Goal: Transaction & Acquisition: Purchase product/service

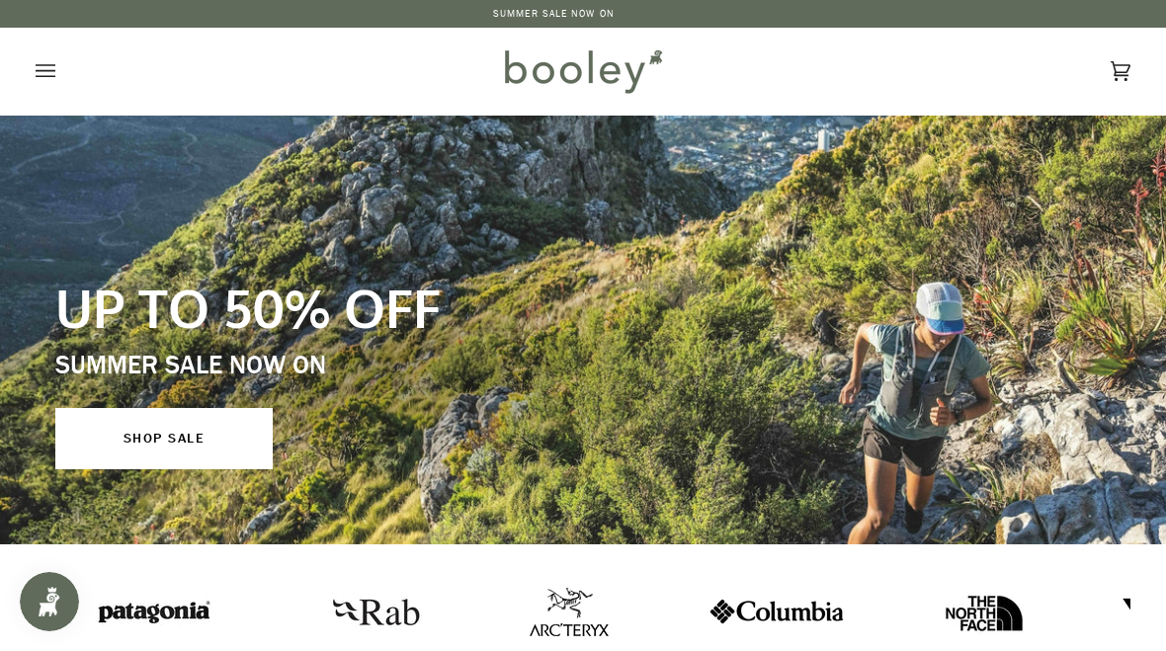
click at [604, 261] on div "UP TO 50% OFF SUMMER SALE NOW ON SHOP SALE" at bounding box center [387, 371] width 734 height 265
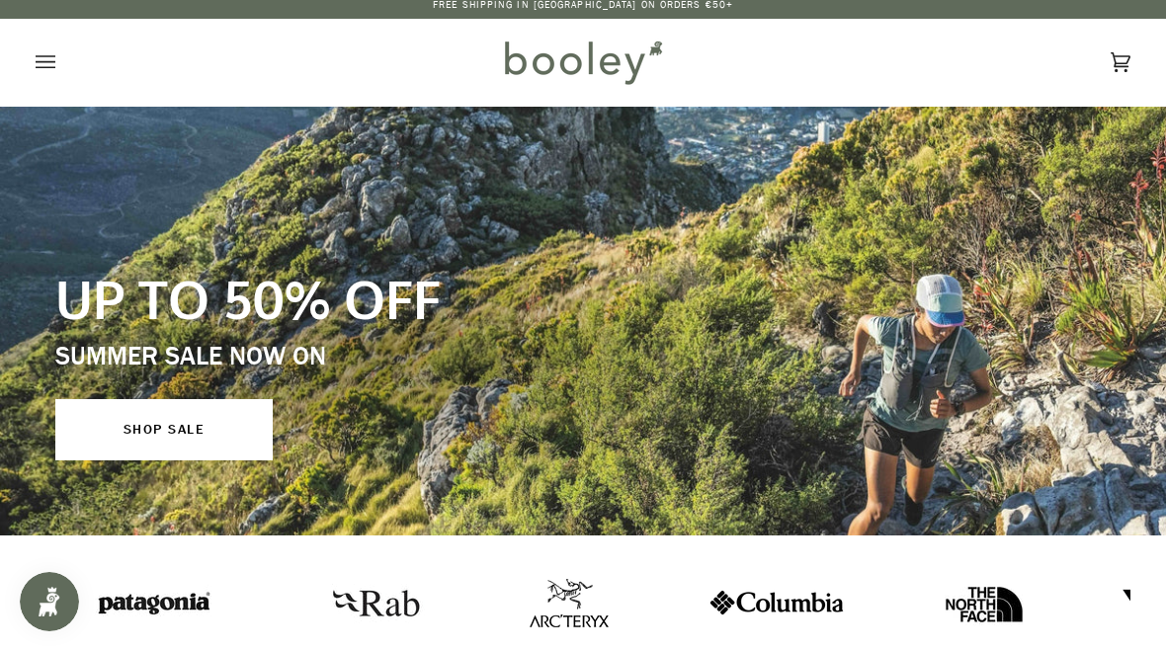
click at [221, 439] on link "SHOP SALE" at bounding box center [163, 429] width 217 height 61
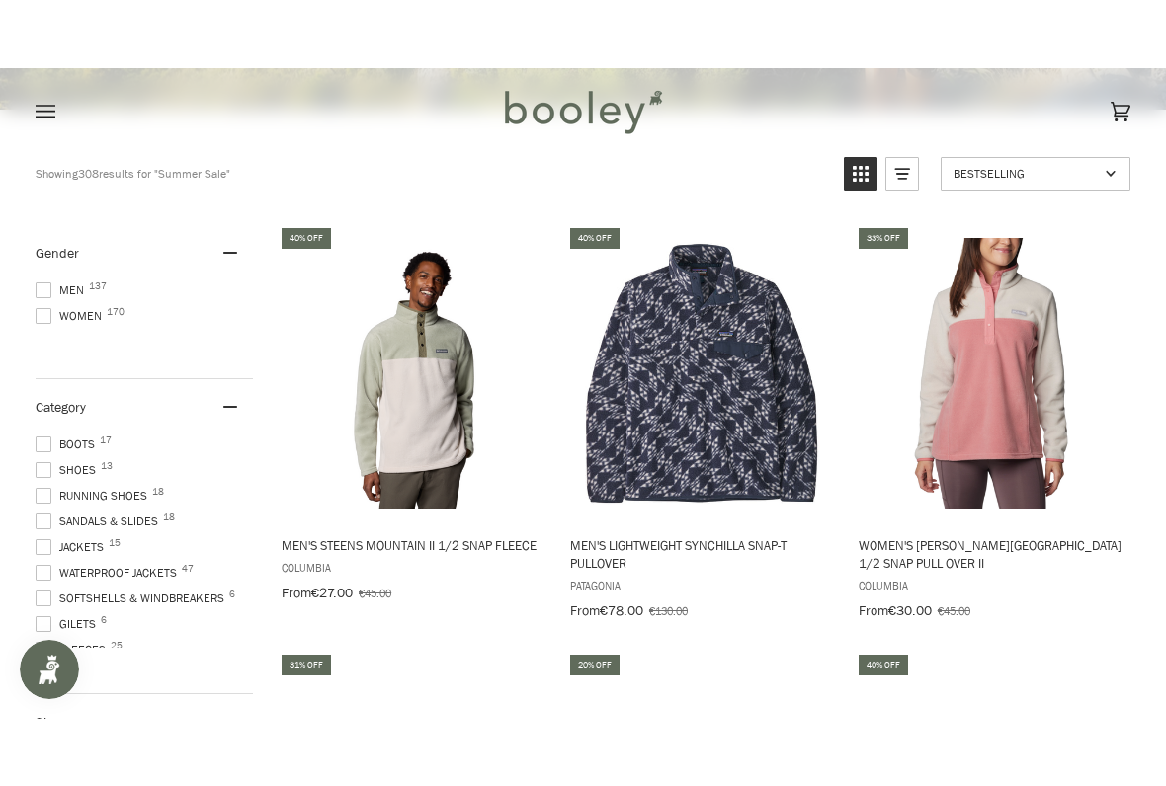
scroll to position [497, 0]
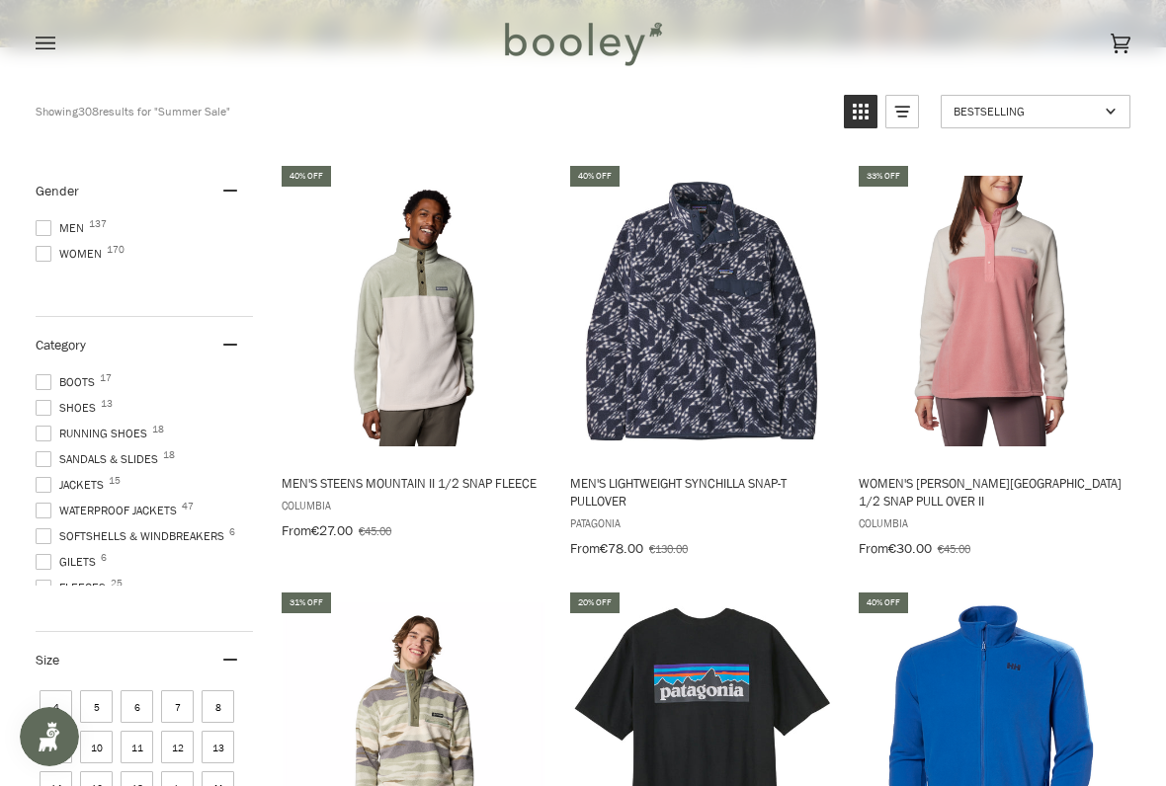
click at [45, 374] on span at bounding box center [44, 382] width 16 height 16
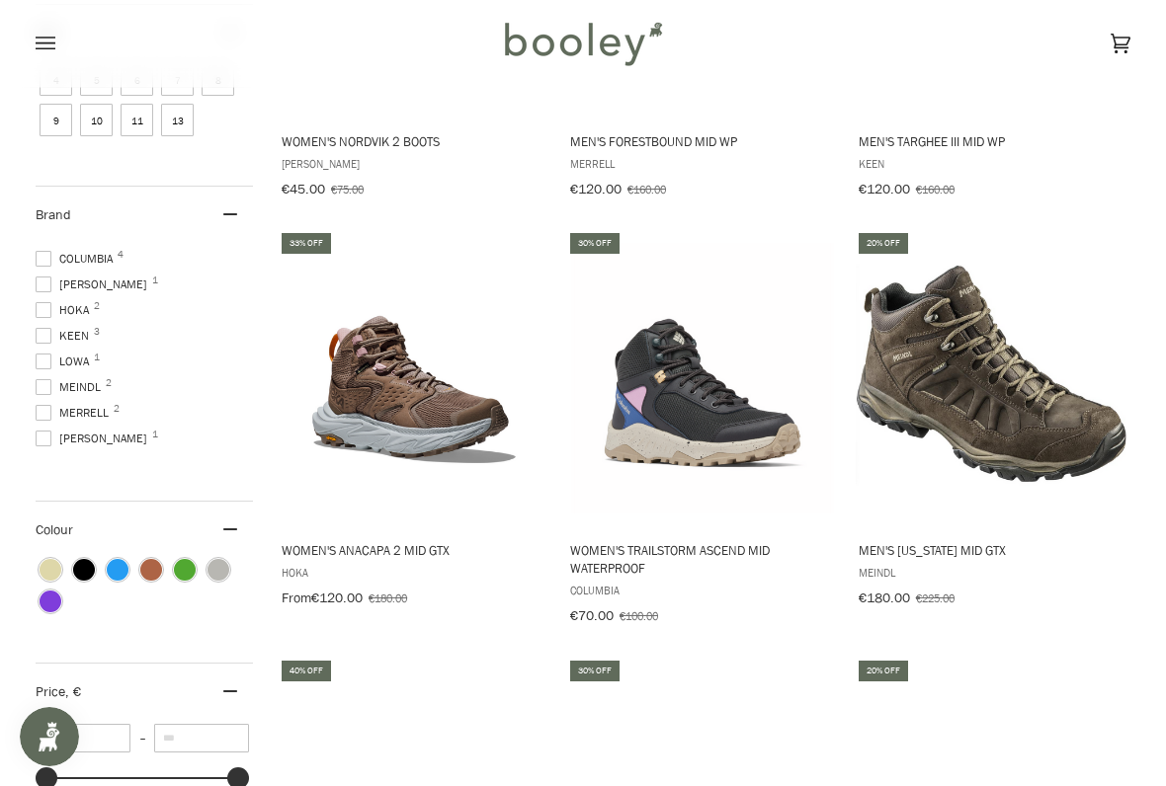
scroll to position [19, 0]
click at [53, 446] on span "Salomon 1" at bounding box center [95, 439] width 118 height 18
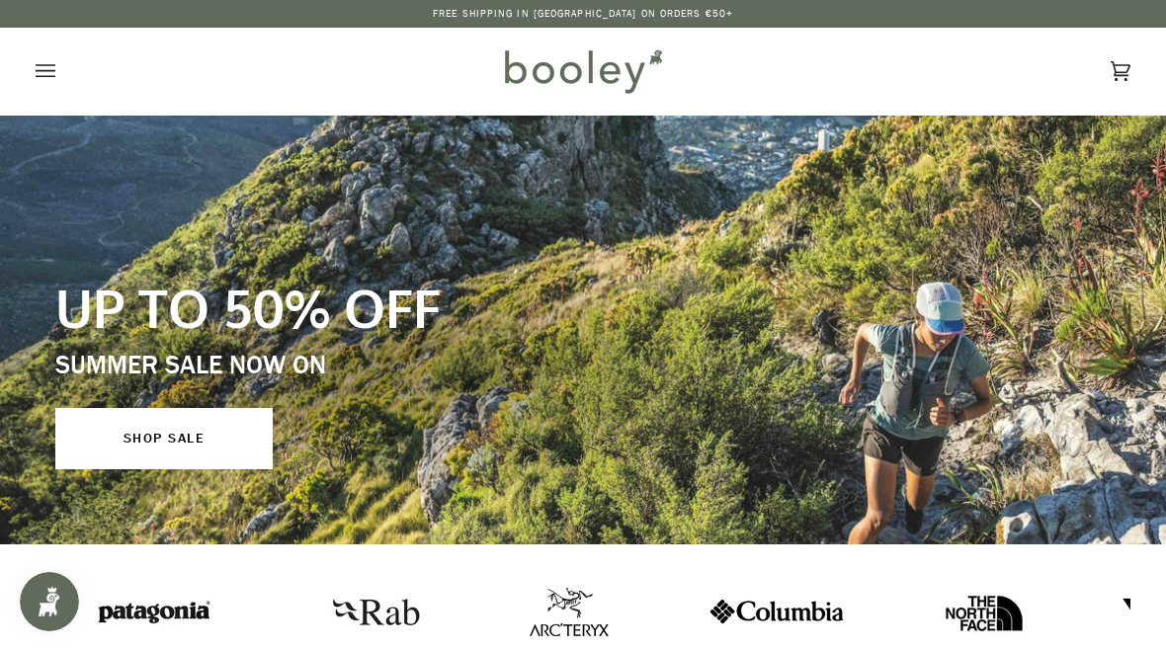
click at [60, 80] on button "Open menu" at bounding box center [65, 71] width 59 height 87
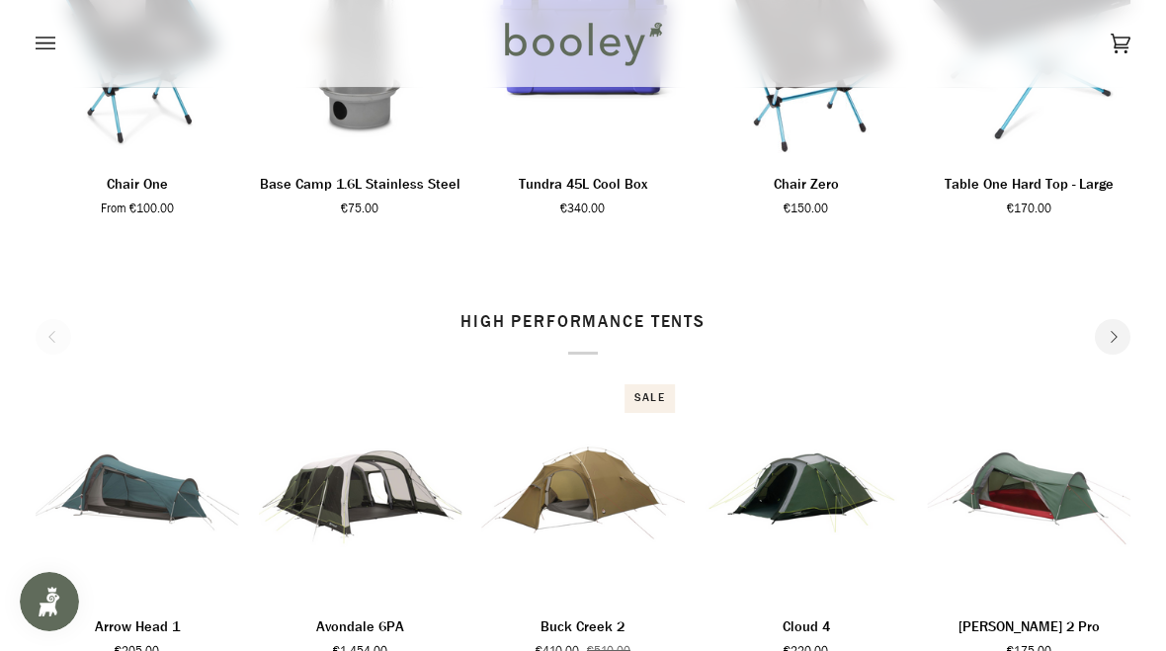
scroll to position [2193, 0]
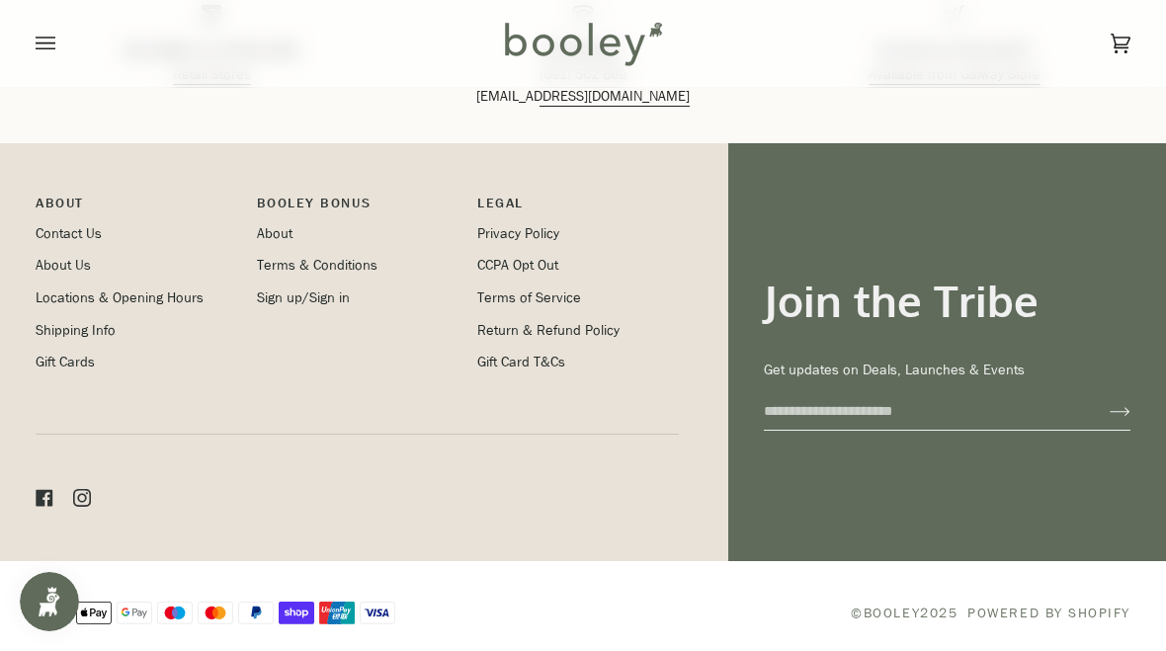
scroll to position [2841, 0]
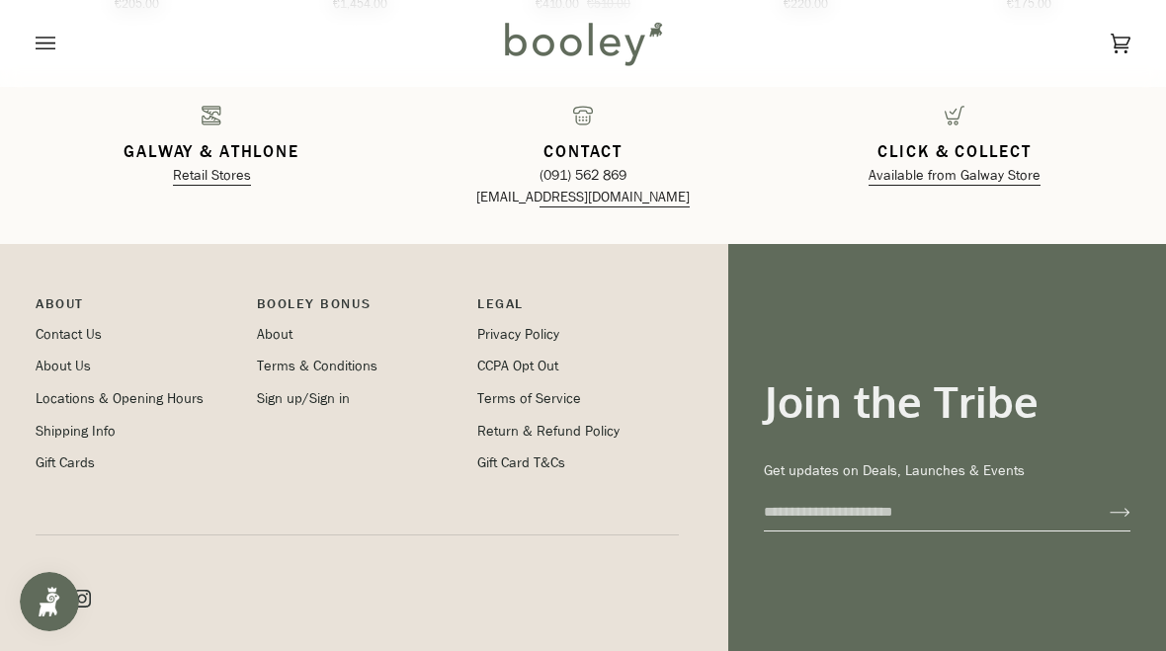
click at [273, 336] on link "About" at bounding box center [275, 334] width 36 height 19
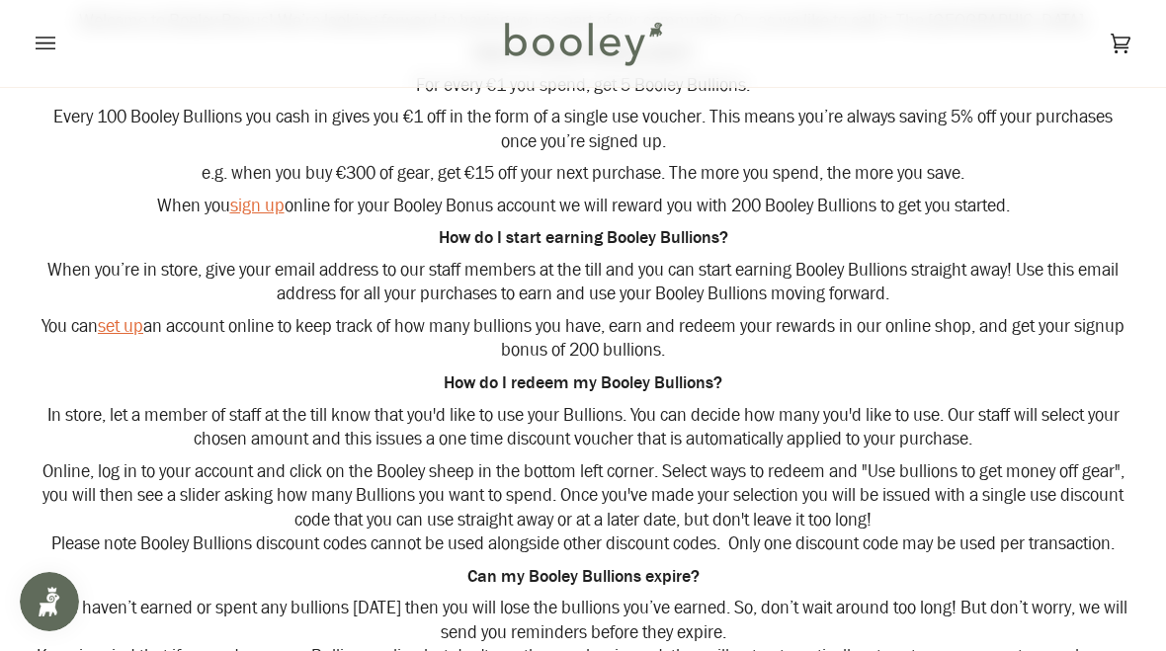
scroll to position [285, 0]
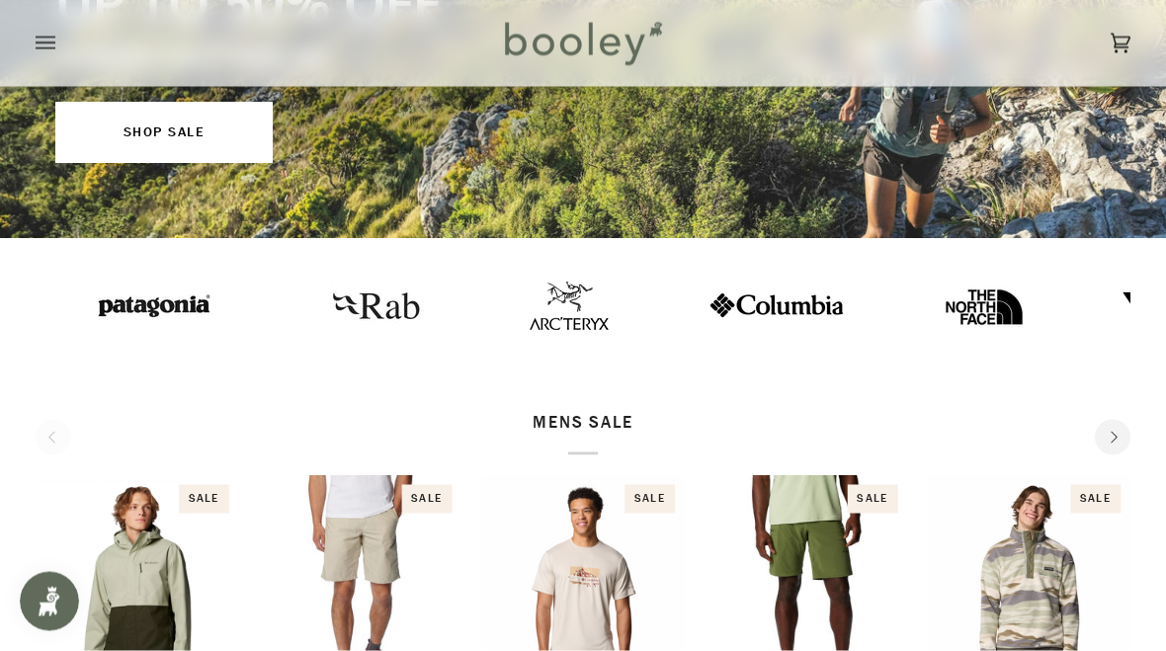
scroll to position [303, 0]
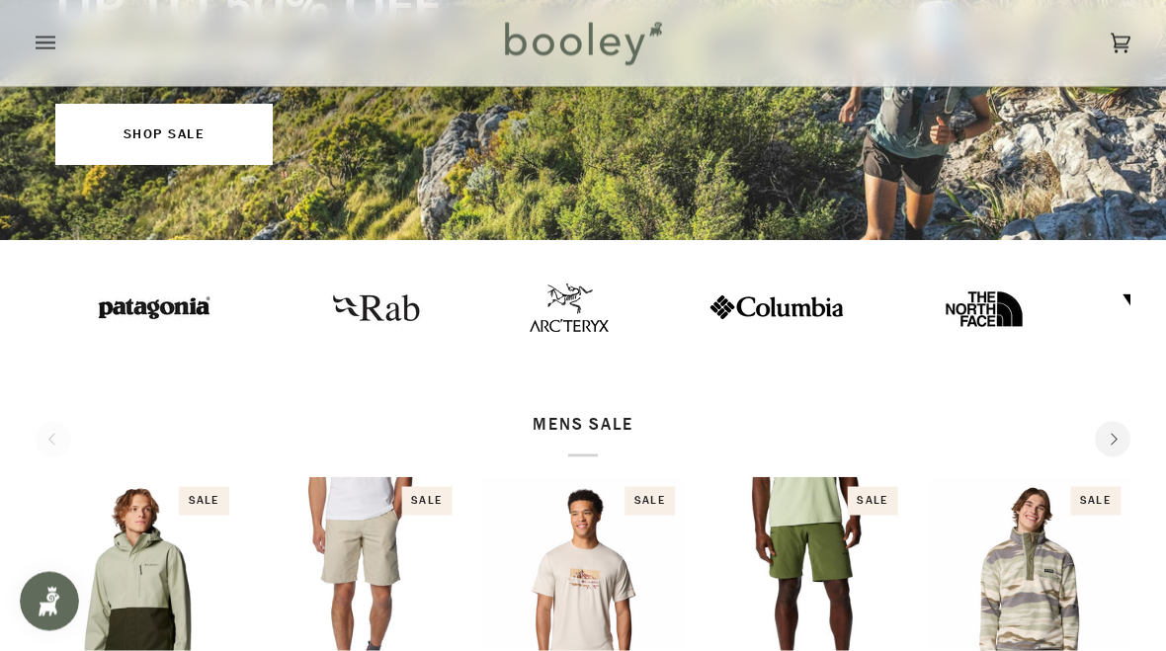
click at [55, 52] on button "Open menu" at bounding box center [65, 43] width 59 height 87
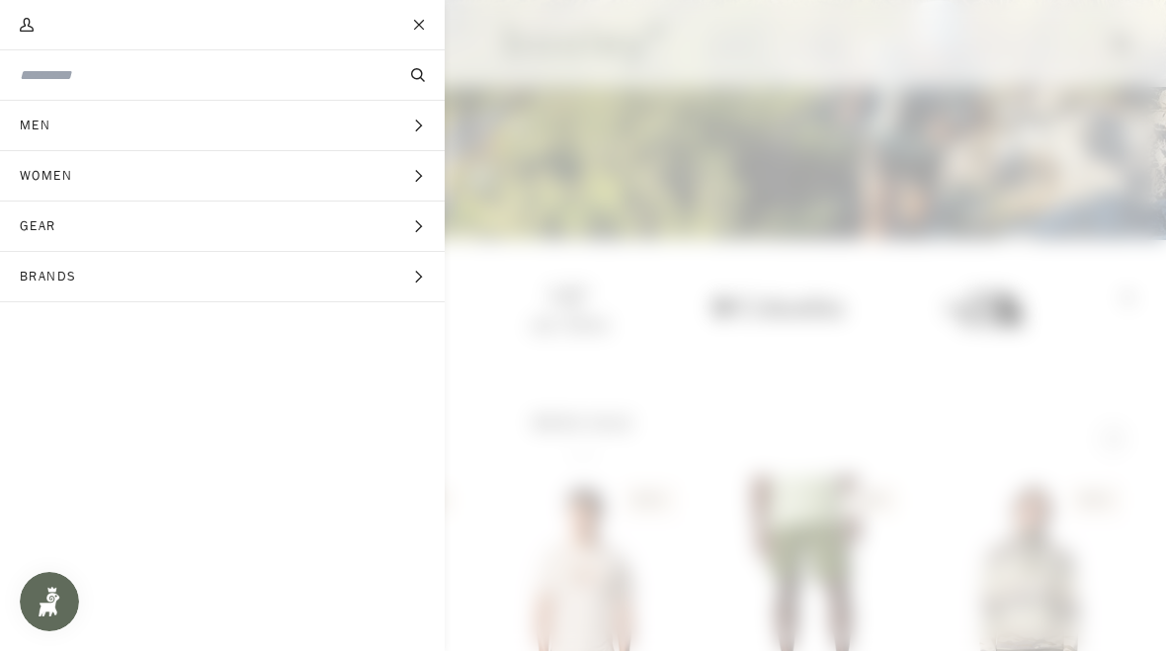
click at [185, 83] on input "Search our store" at bounding box center [189, 75] width 339 height 21
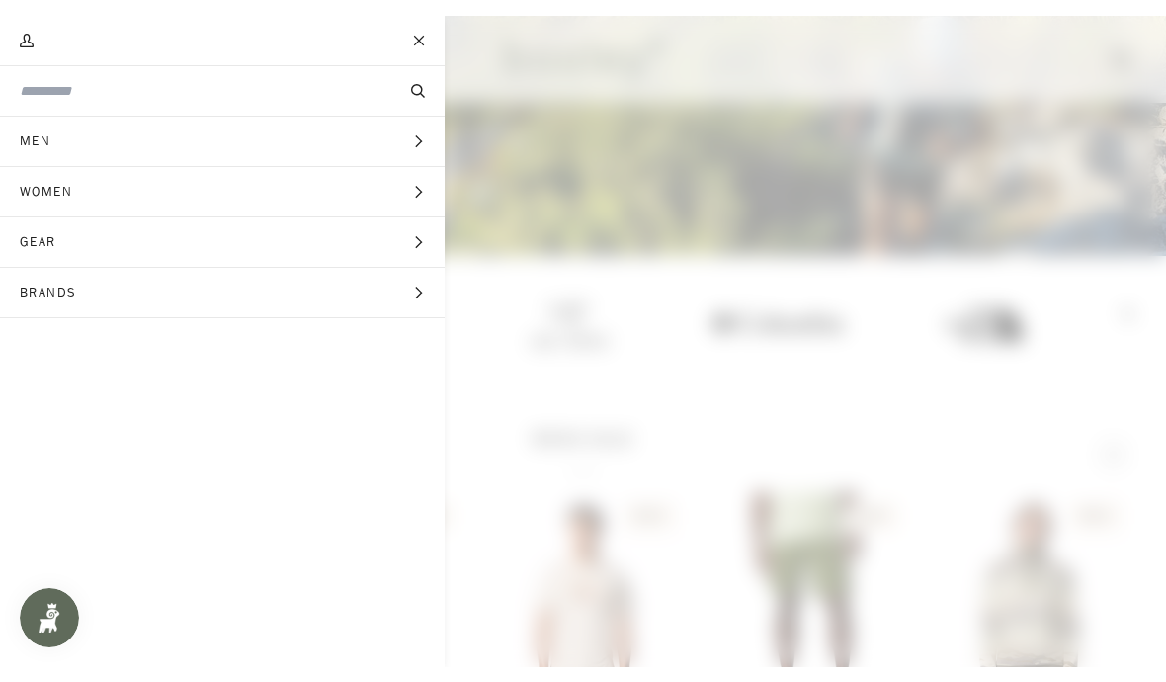
scroll to position [303, 0]
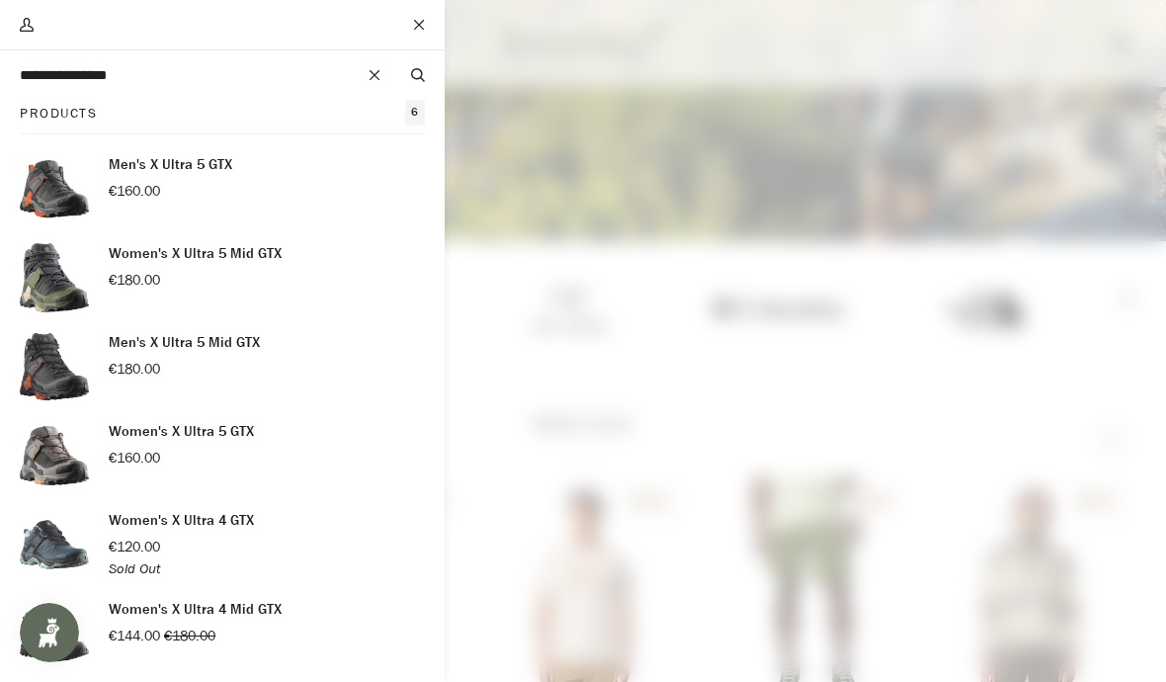
type input "**********"
click at [417, 74] on button "Search" at bounding box center [417, 75] width 53 height 22
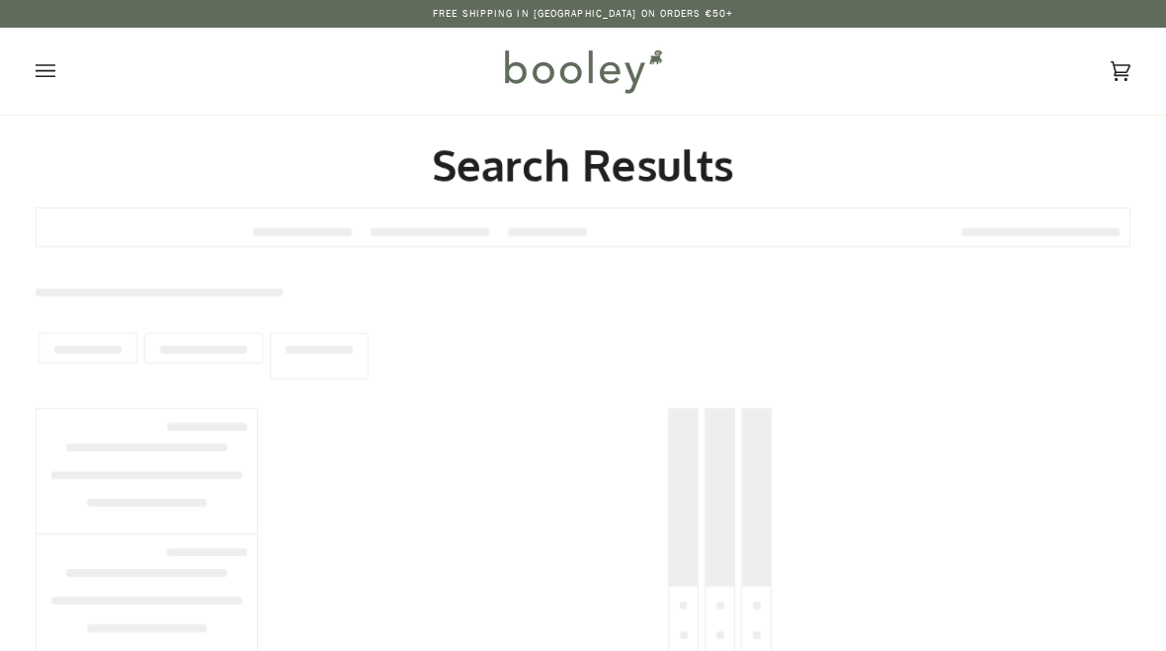
type input "**********"
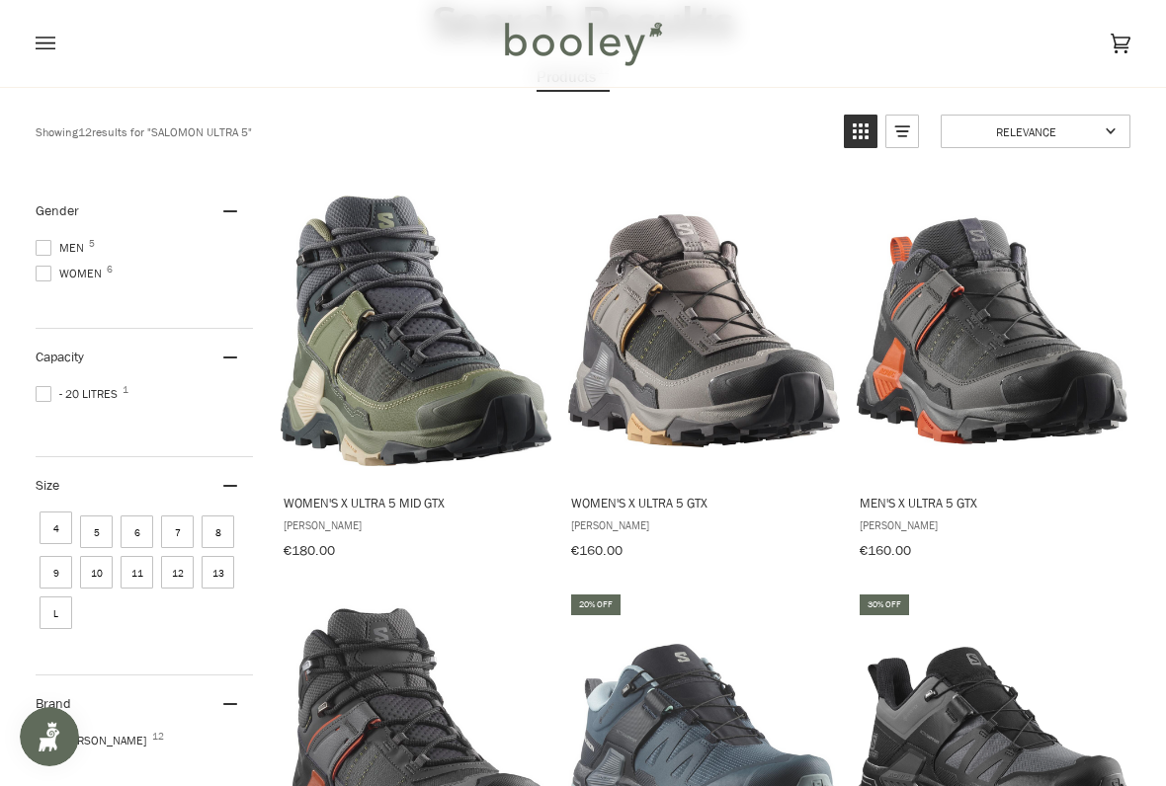
scroll to position [139, 0]
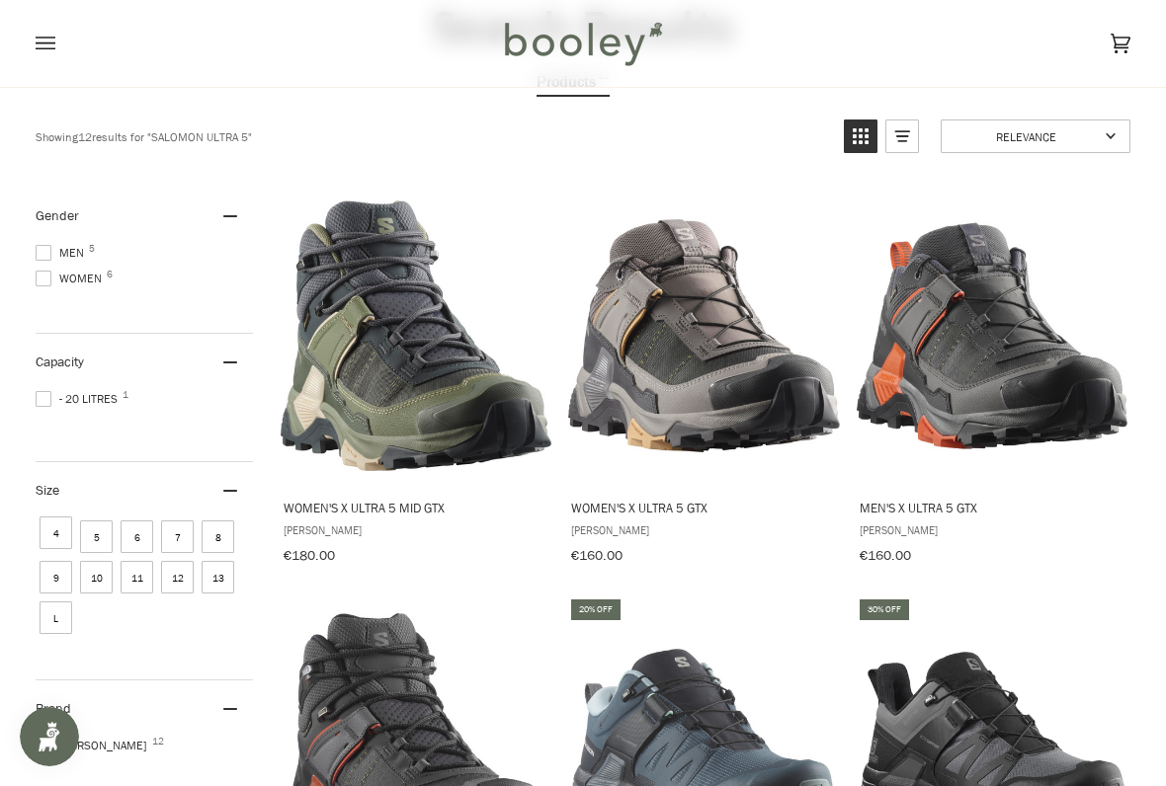
click at [970, 509] on span "Men's X Ultra 5 GTX" at bounding box center [992, 508] width 265 height 18
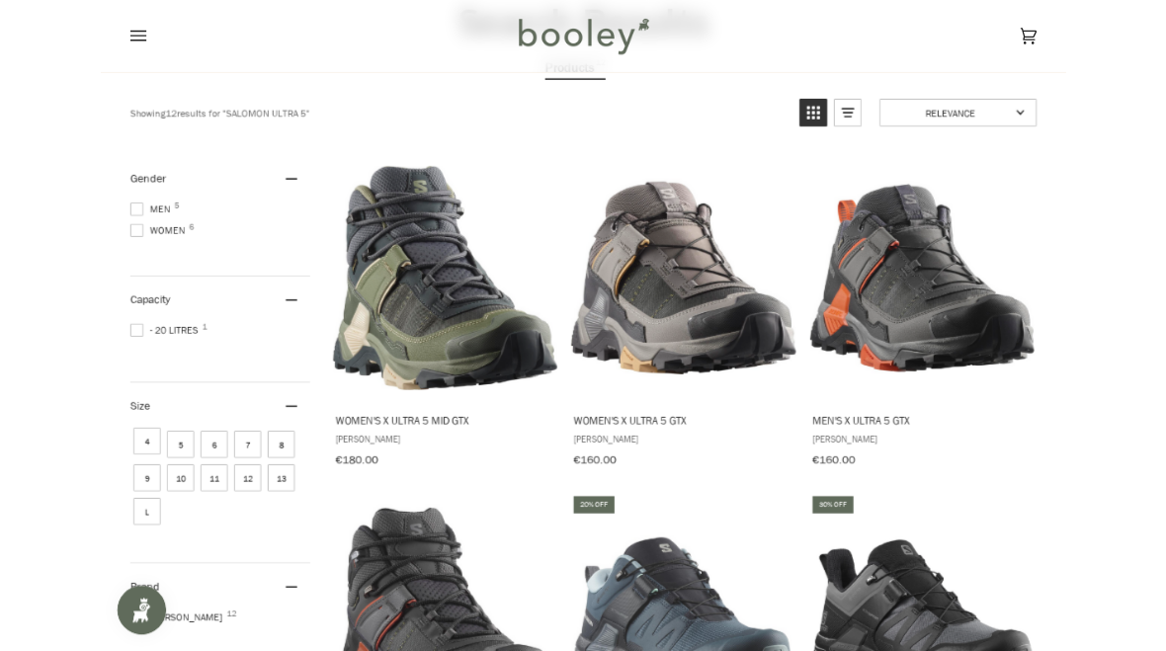
scroll to position [195, 0]
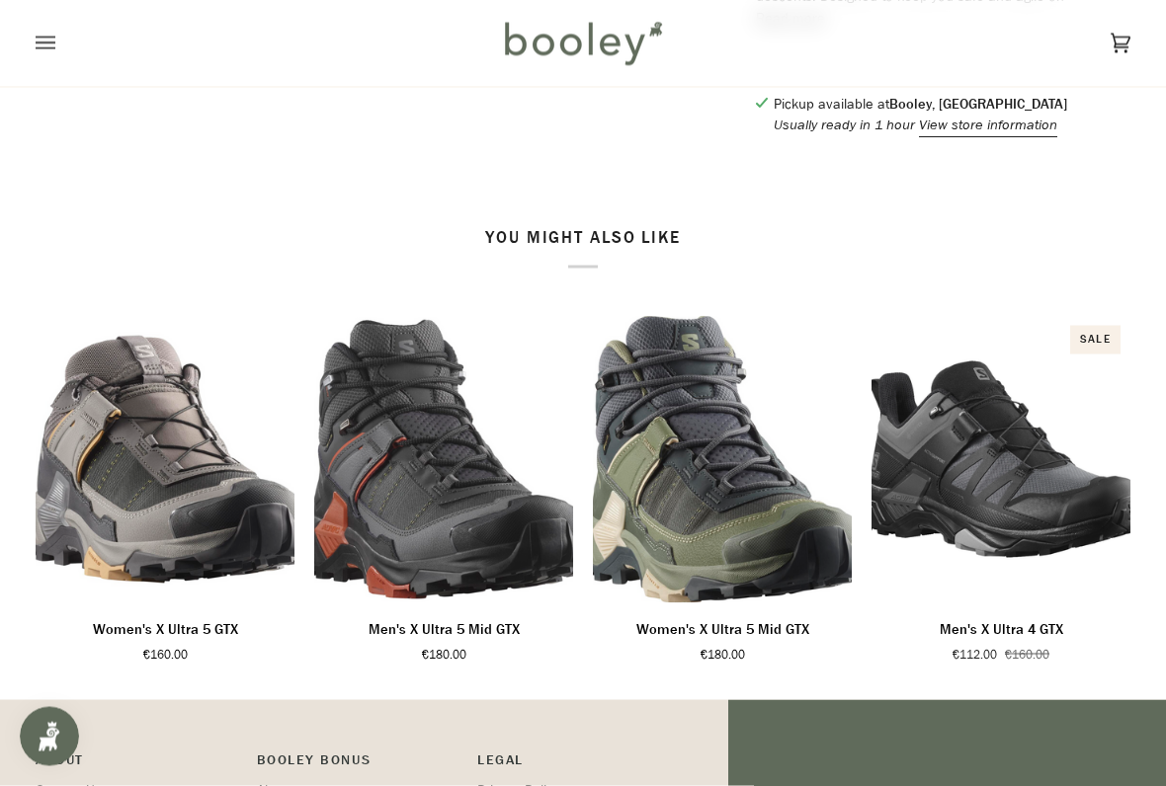
scroll to position [975, 0]
click at [484, 601] on button "Quick view" at bounding box center [443, 576] width 239 height 47
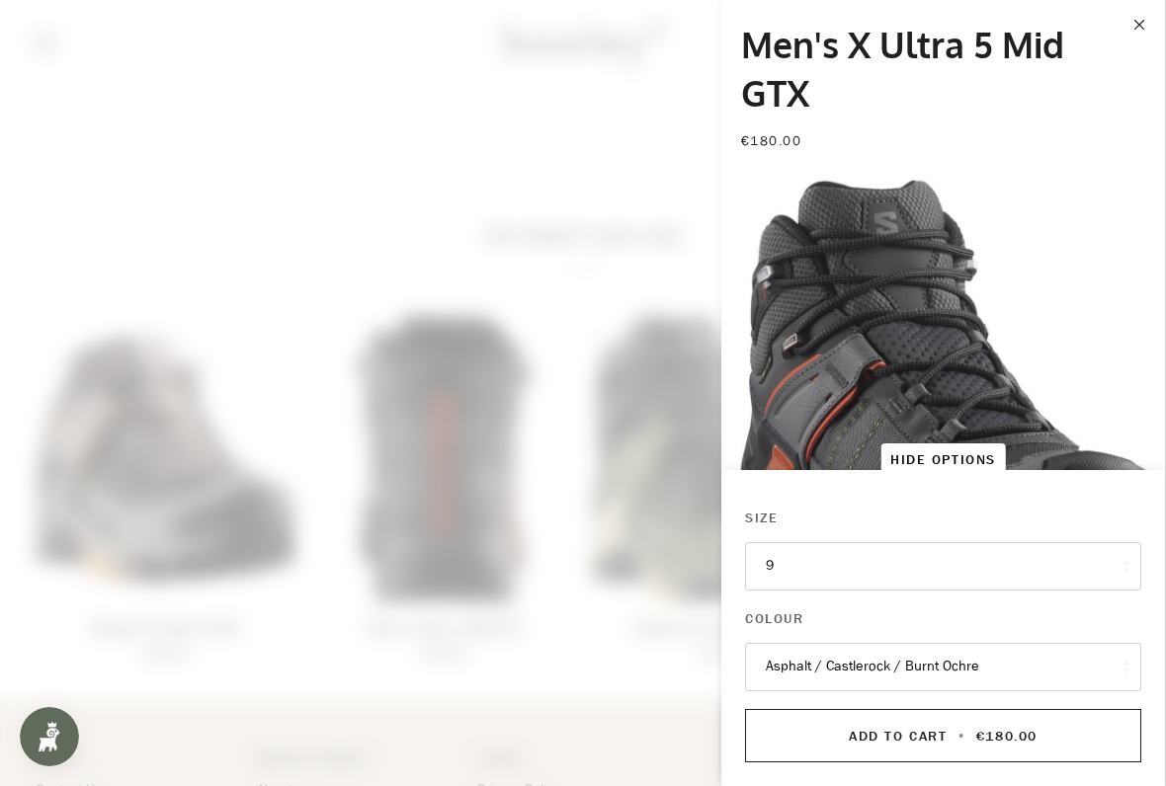
click at [965, 650] on span "•" at bounding box center [961, 736] width 19 height 19
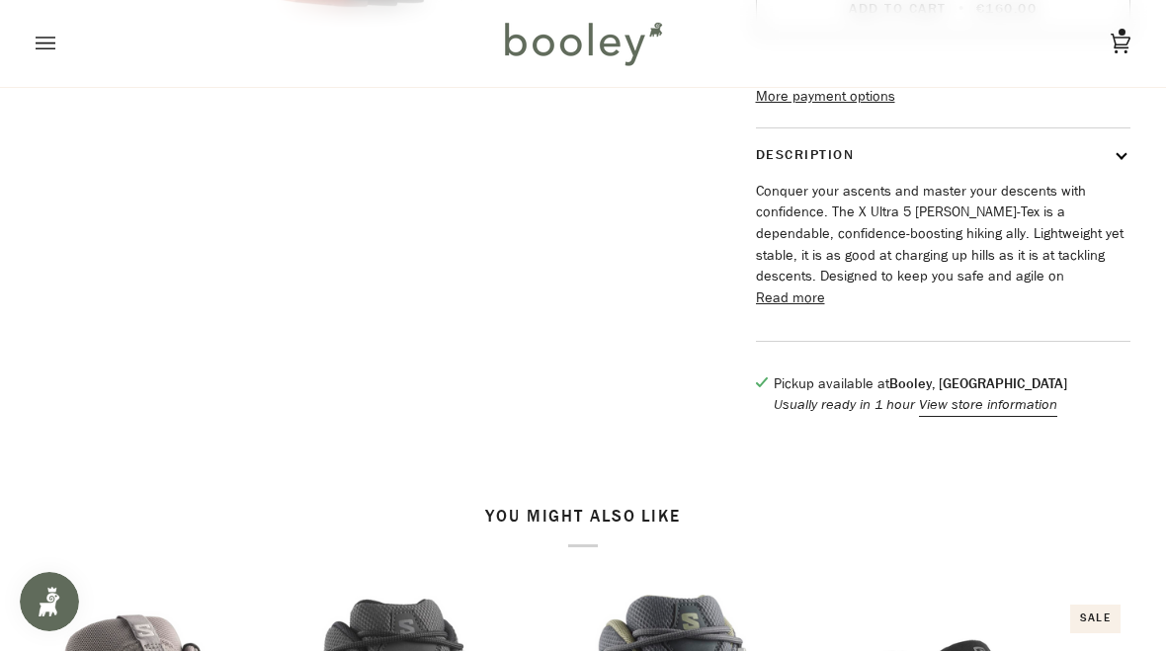
scroll to position [695, 0]
